Goal: Information Seeking & Learning: Learn about a topic

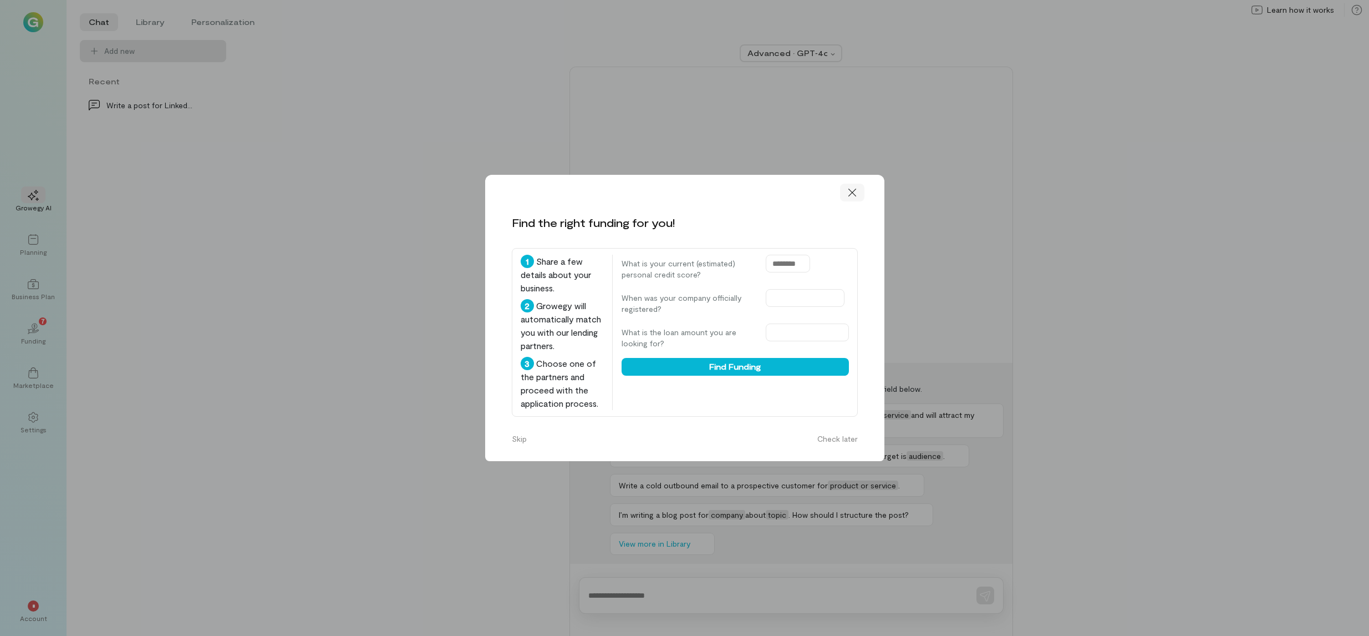
click at [855, 194] on icon at bounding box center [852, 192] width 11 height 11
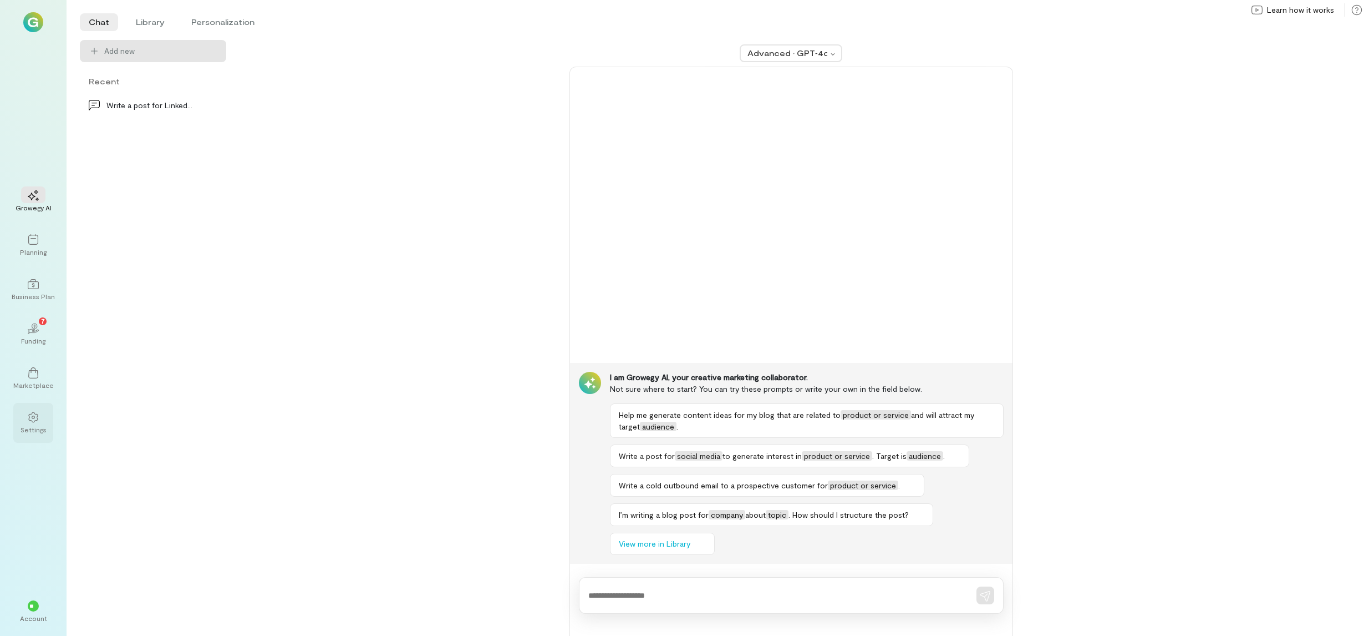
click at [35, 424] on div at bounding box center [33, 416] width 24 height 17
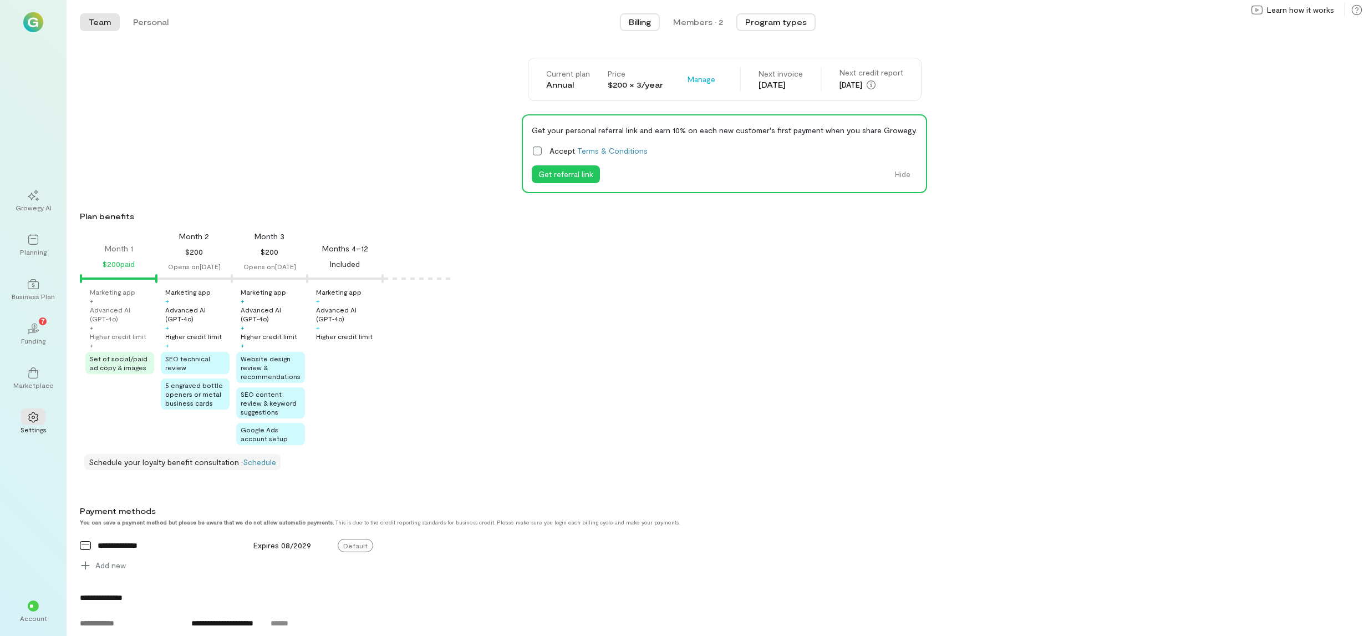
click at [784, 23] on button "Program types" at bounding box center [775, 22] width 79 height 18
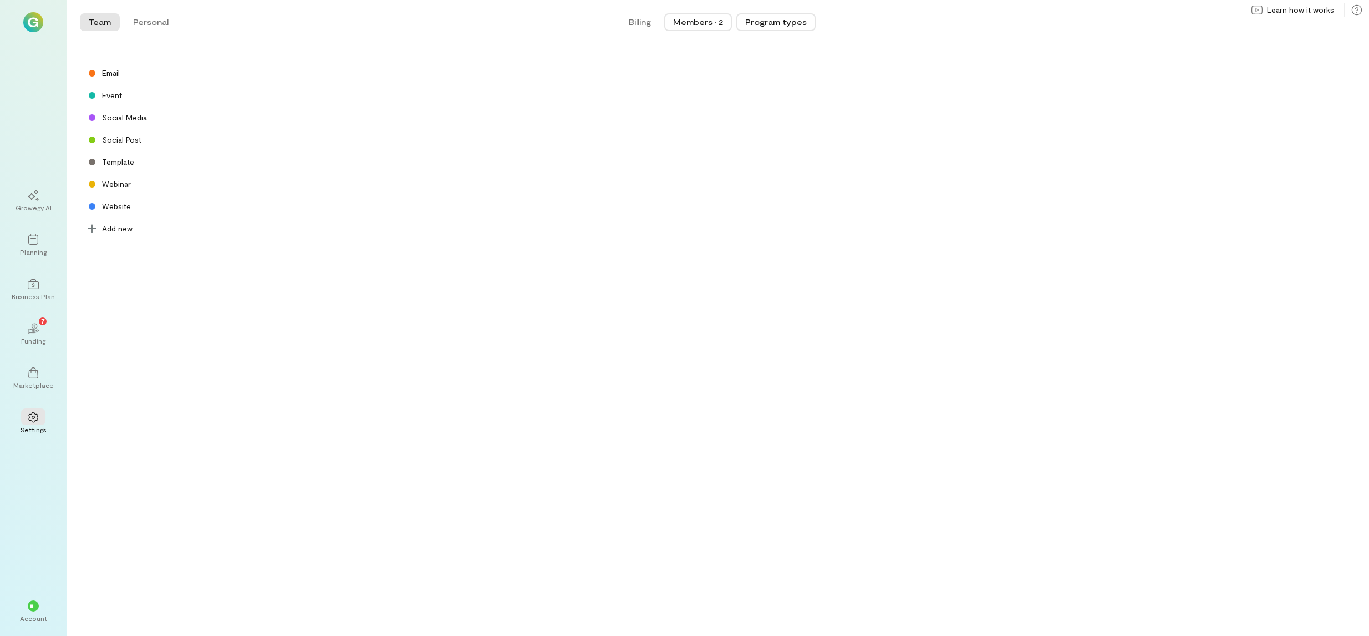
click at [703, 20] on div "Members · 2" at bounding box center [698, 22] width 50 height 11
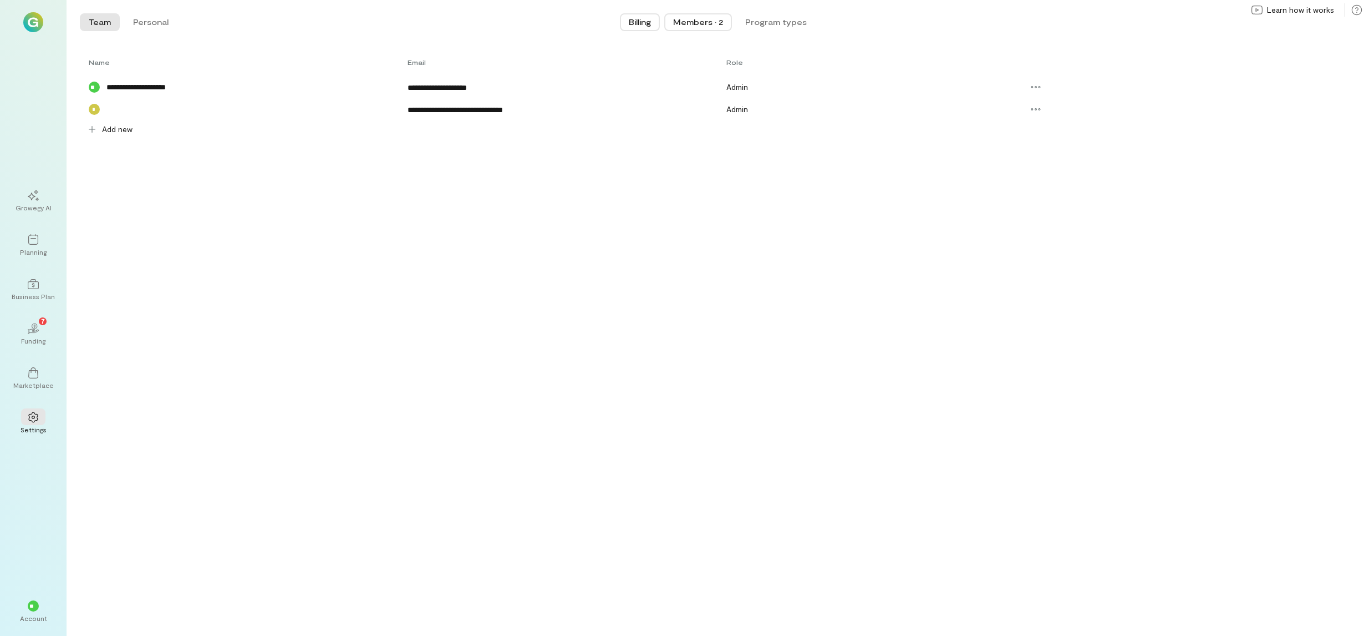
click at [641, 25] on span "Billing" at bounding box center [640, 22] width 22 height 11
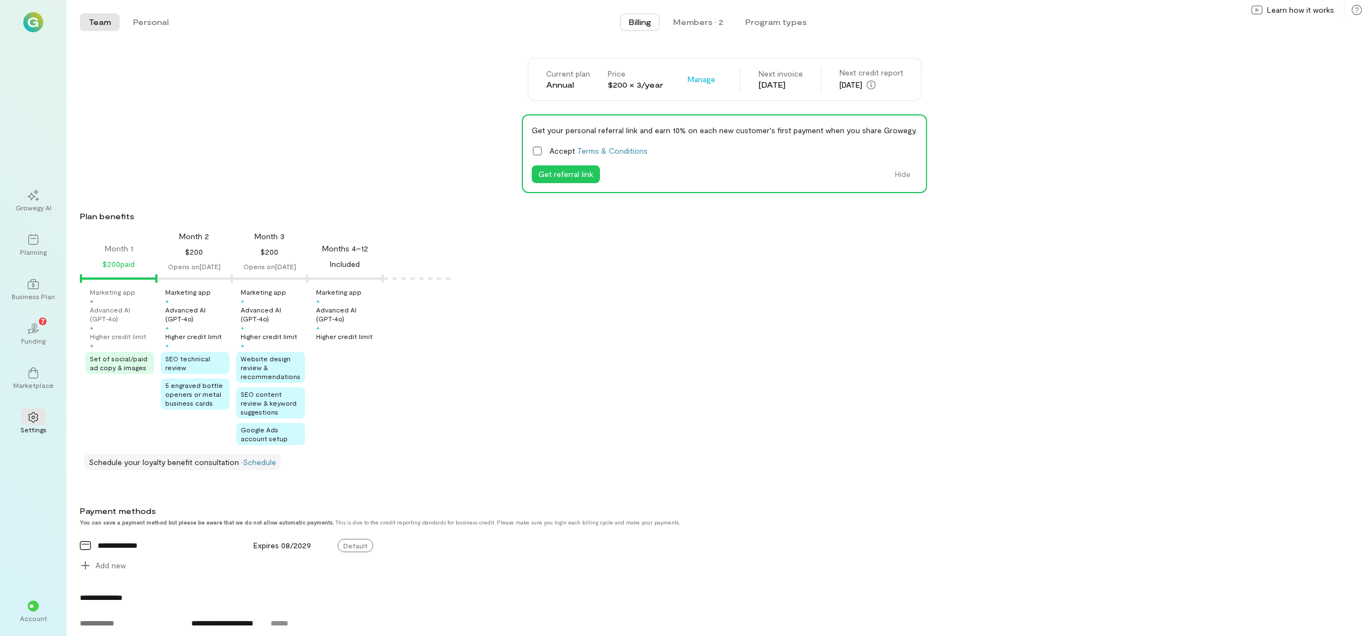
click at [120, 363] on span "Set of social/paid ad copy & images" at bounding box center [119, 362] width 58 height 17
click at [94, 393] on div "Marketing app + Advanced AI (GPT‑4o) + Higher credit limit + Set of social/paid…" at bounding box center [725, 365] width 1287 height 157
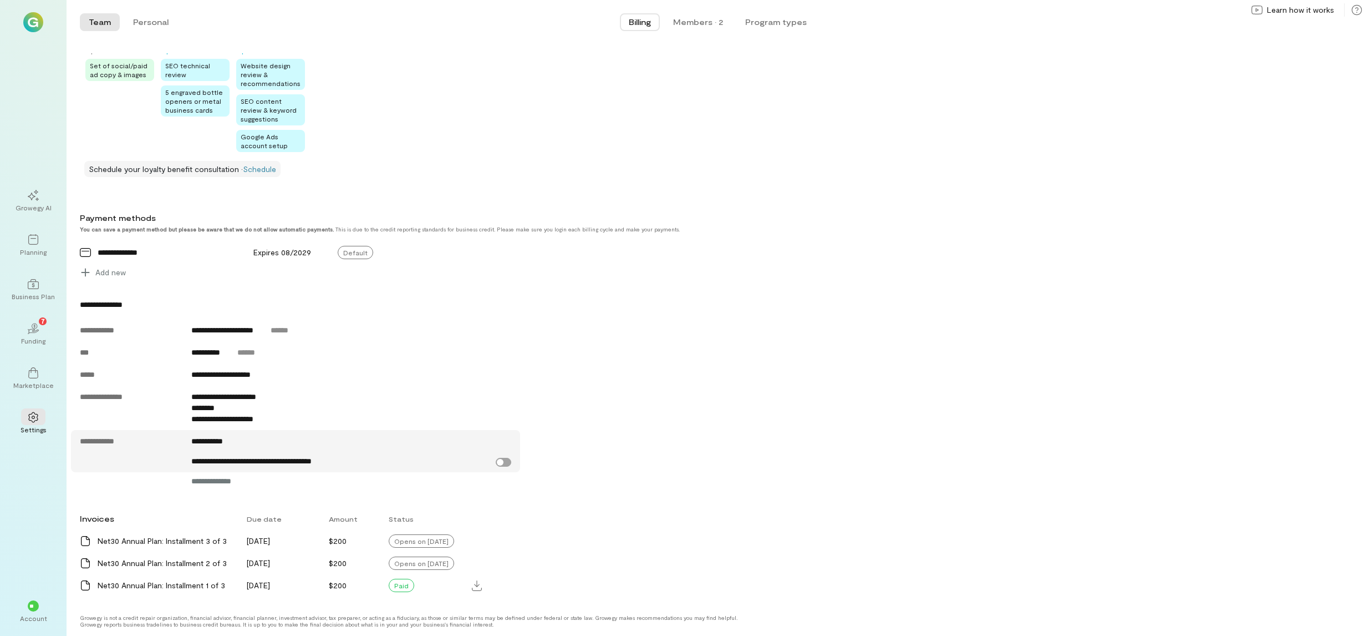
scroll to position [293, 0]
click at [34, 375] on icon at bounding box center [33, 372] width 11 height 11
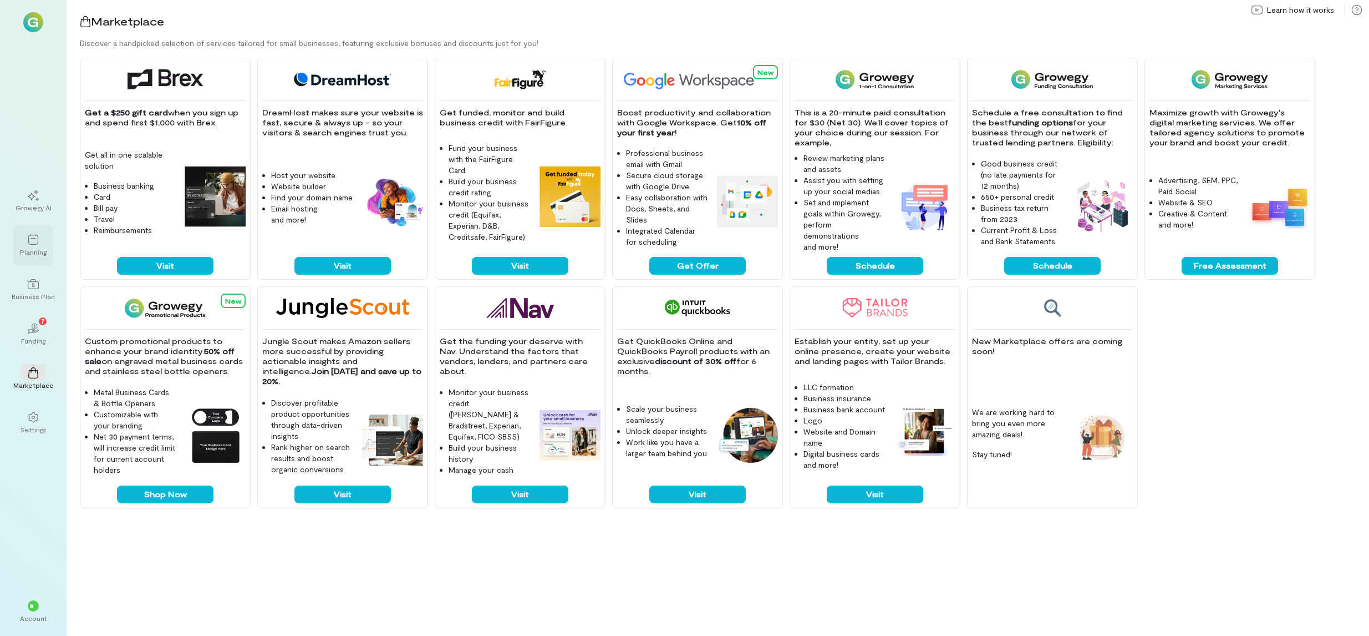
click at [33, 250] on div "Planning" at bounding box center [33, 251] width 27 height 9
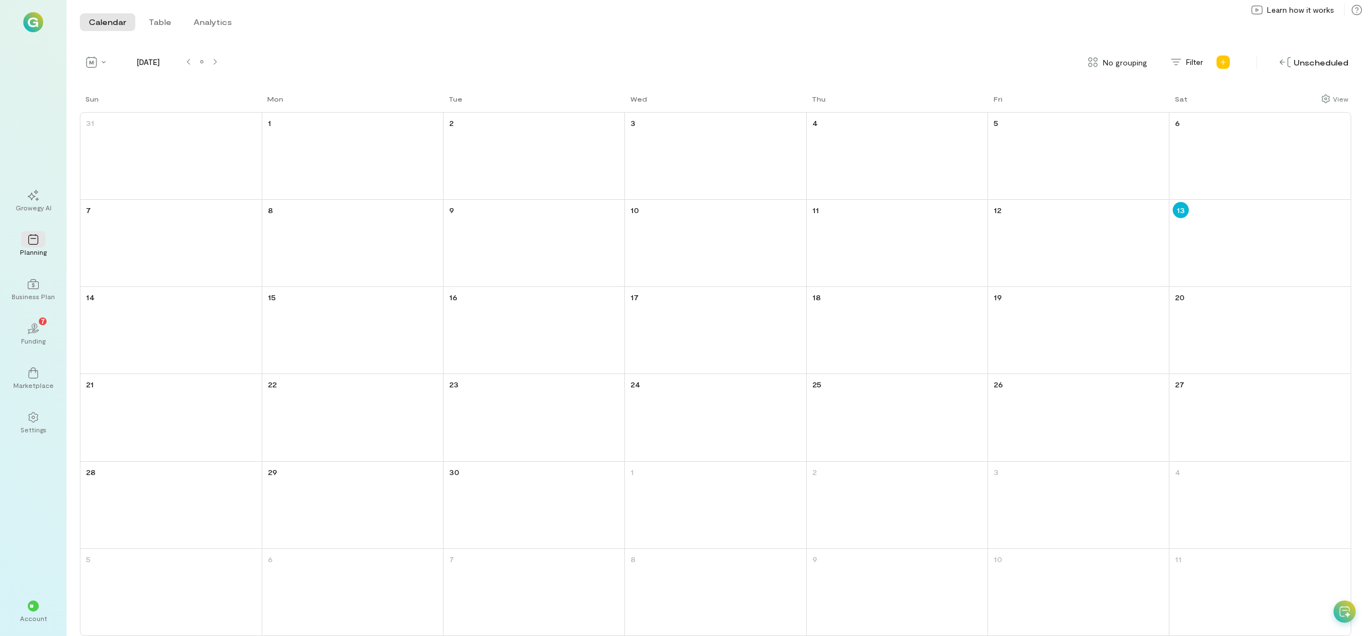
click at [34, 26] on img at bounding box center [33, 22] width 20 height 20
click at [32, 24] on img at bounding box center [33, 22] width 20 height 20
click at [34, 292] on div "Business Plan" at bounding box center [33, 296] width 43 height 9
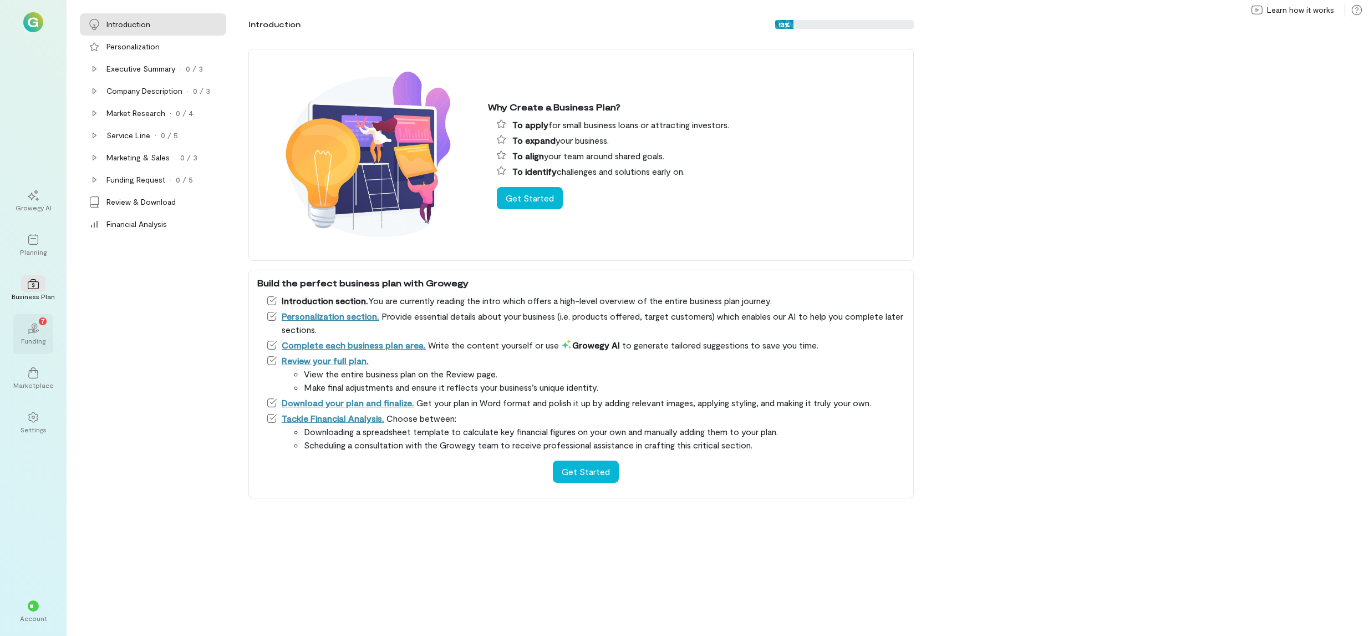
click at [40, 333] on div "02 7" at bounding box center [33, 327] width 24 height 17
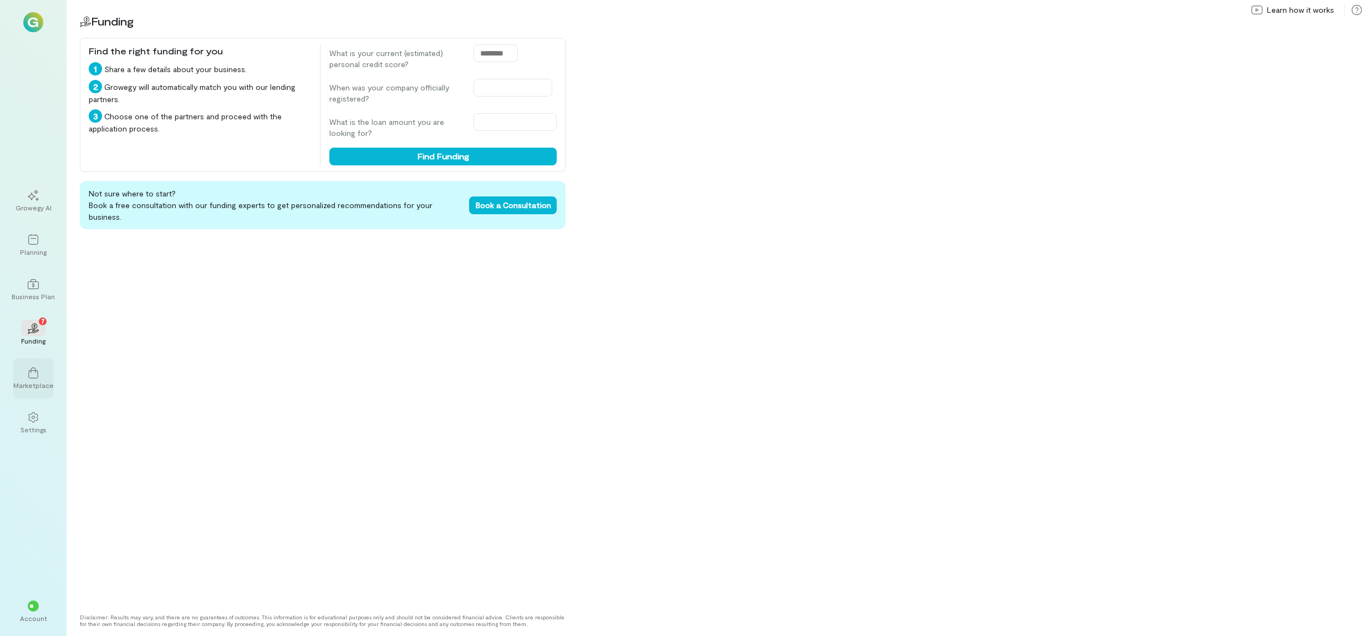
click at [37, 384] on div "Marketplace" at bounding box center [33, 384] width 40 height 9
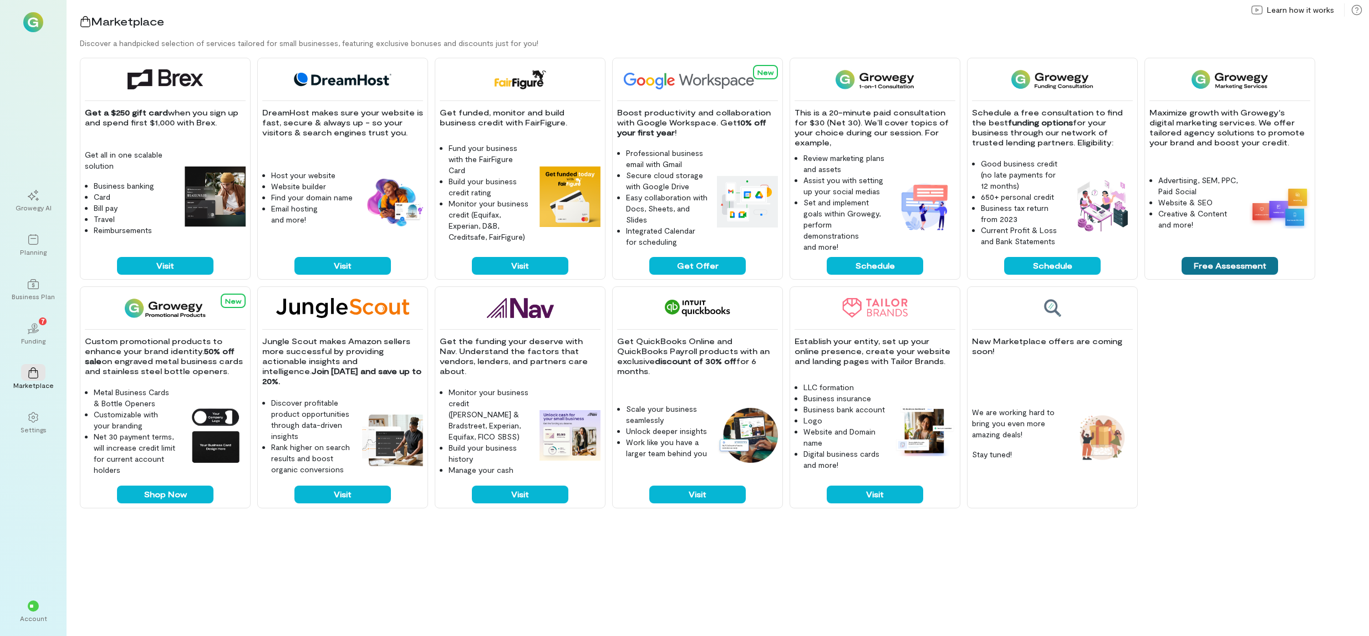
click at [1242, 268] on button "Free Assessment" at bounding box center [1230, 266] width 96 height 18
click at [540, 270] on button "Visit" at bounding box center [520, 266] width 96 height 18
click at [346, 497] on button "Visit" at bounding box center [342, 494] width 96 height 18
